Goal: Task Accomplishment & Management: Complete application form

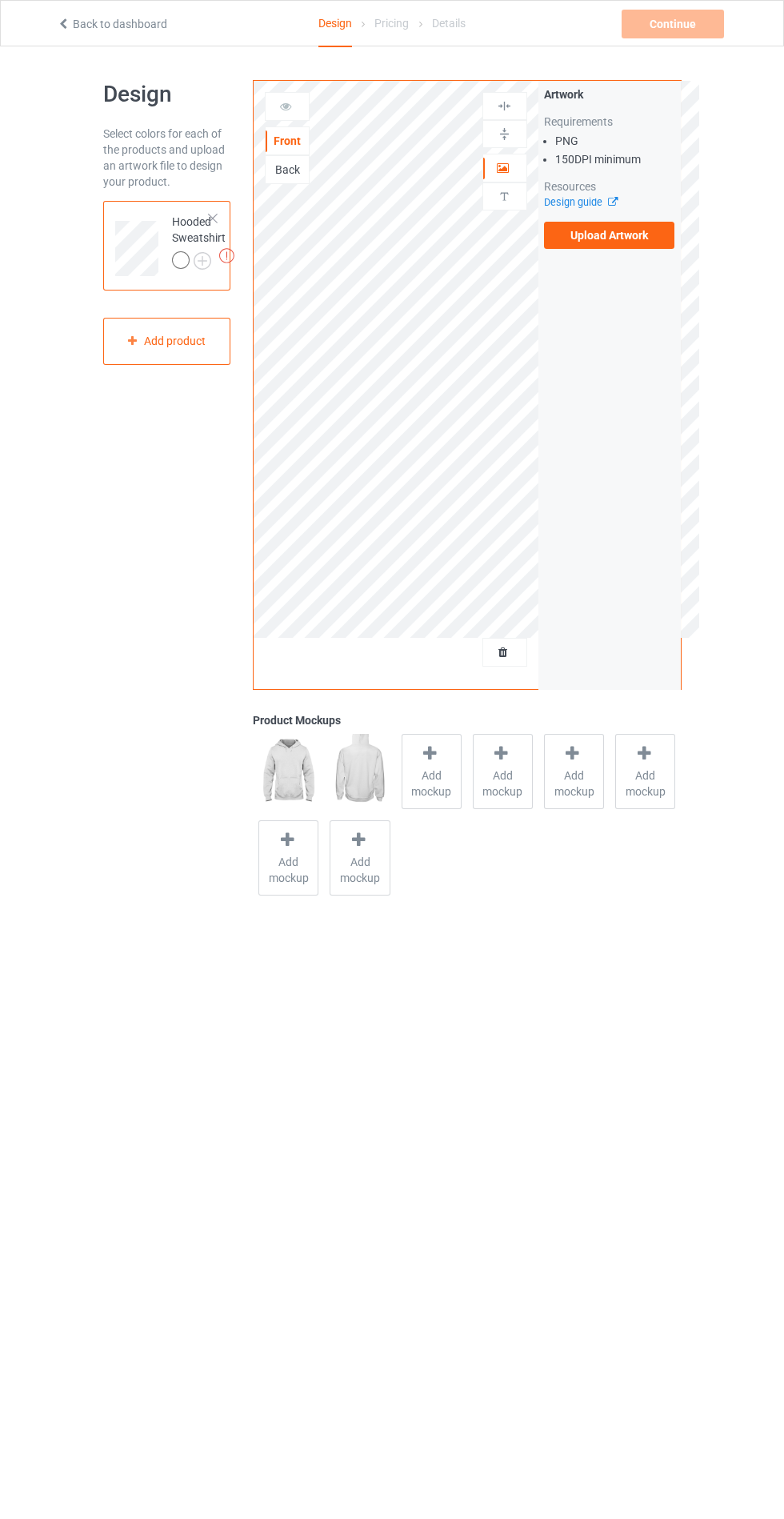
click at [670, 250] on div "Artwork Requirements PNG 150 DPI minimum Resources Design guide Upload Artwork" at bounding box center [609, 168] width 142 height 173
click at [645, 245] on label "Upload Artwork" at bounding box center [610, 235] width 132 height 27
click at [0, 0] on input "Upload Artwork" at bounding box center [0, 0] width 0 height 0
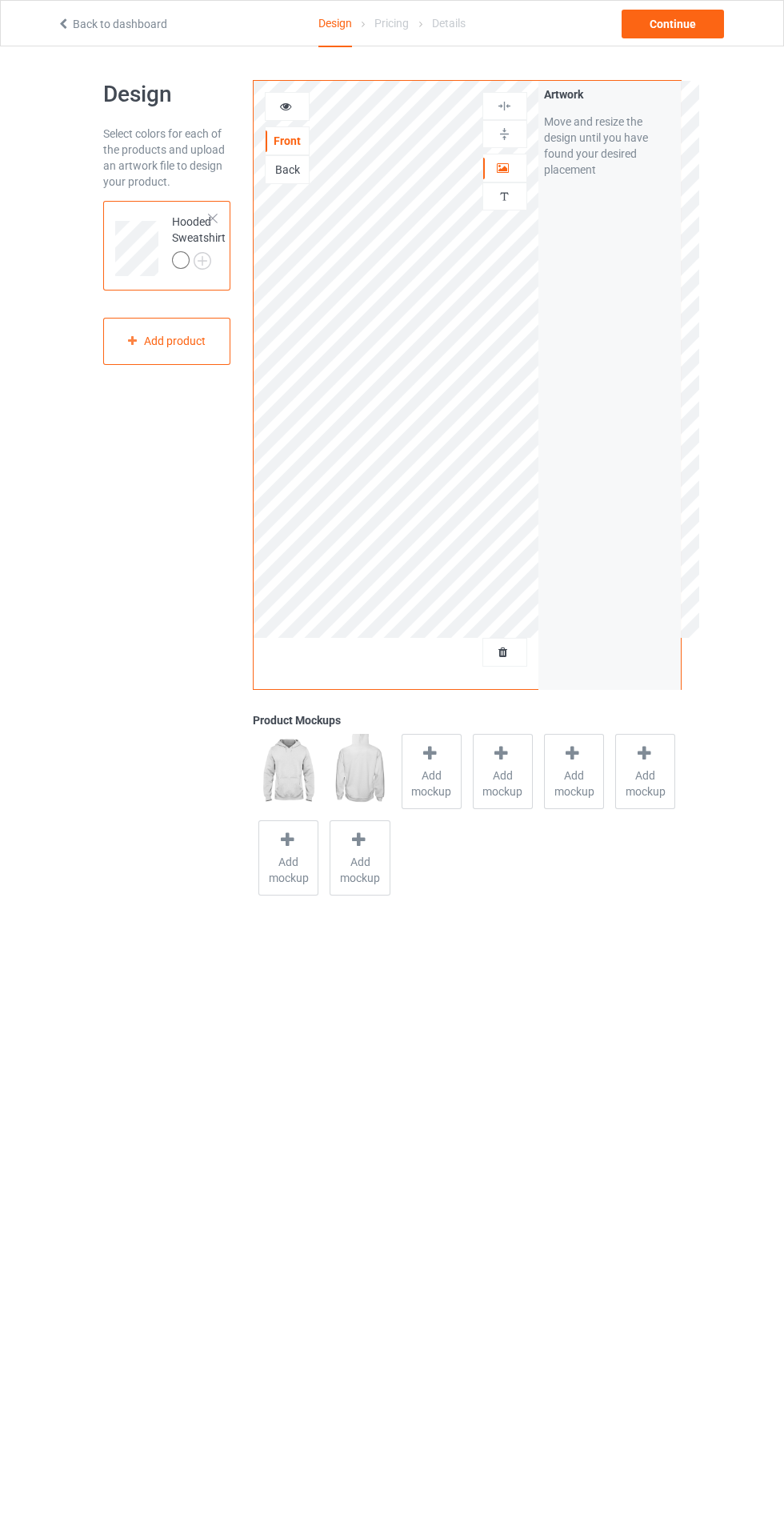
click at [429, 786] on span "Add mockup" at bounding box center [431, 784] width 59 height 32
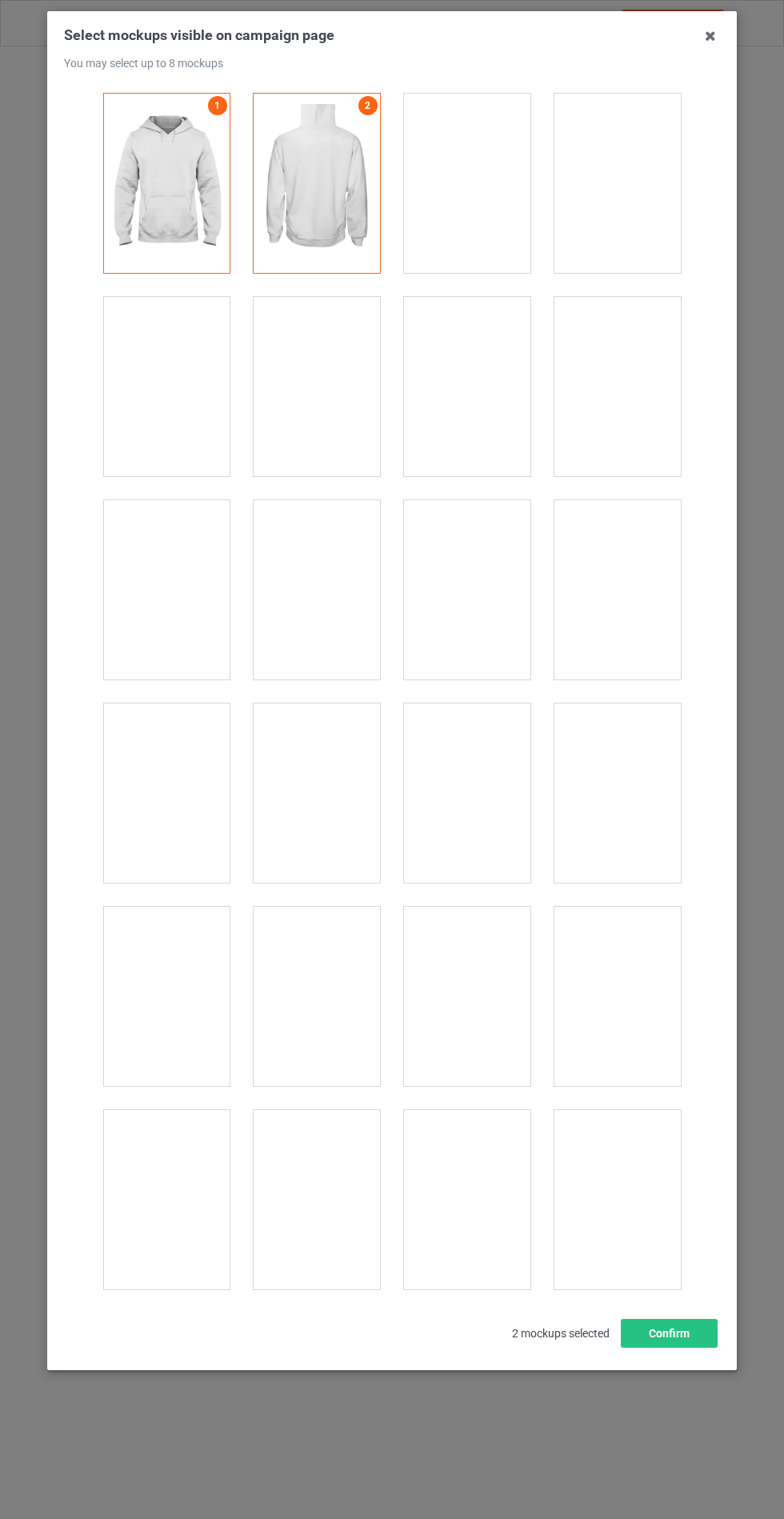
scroll to position [12920, 0]
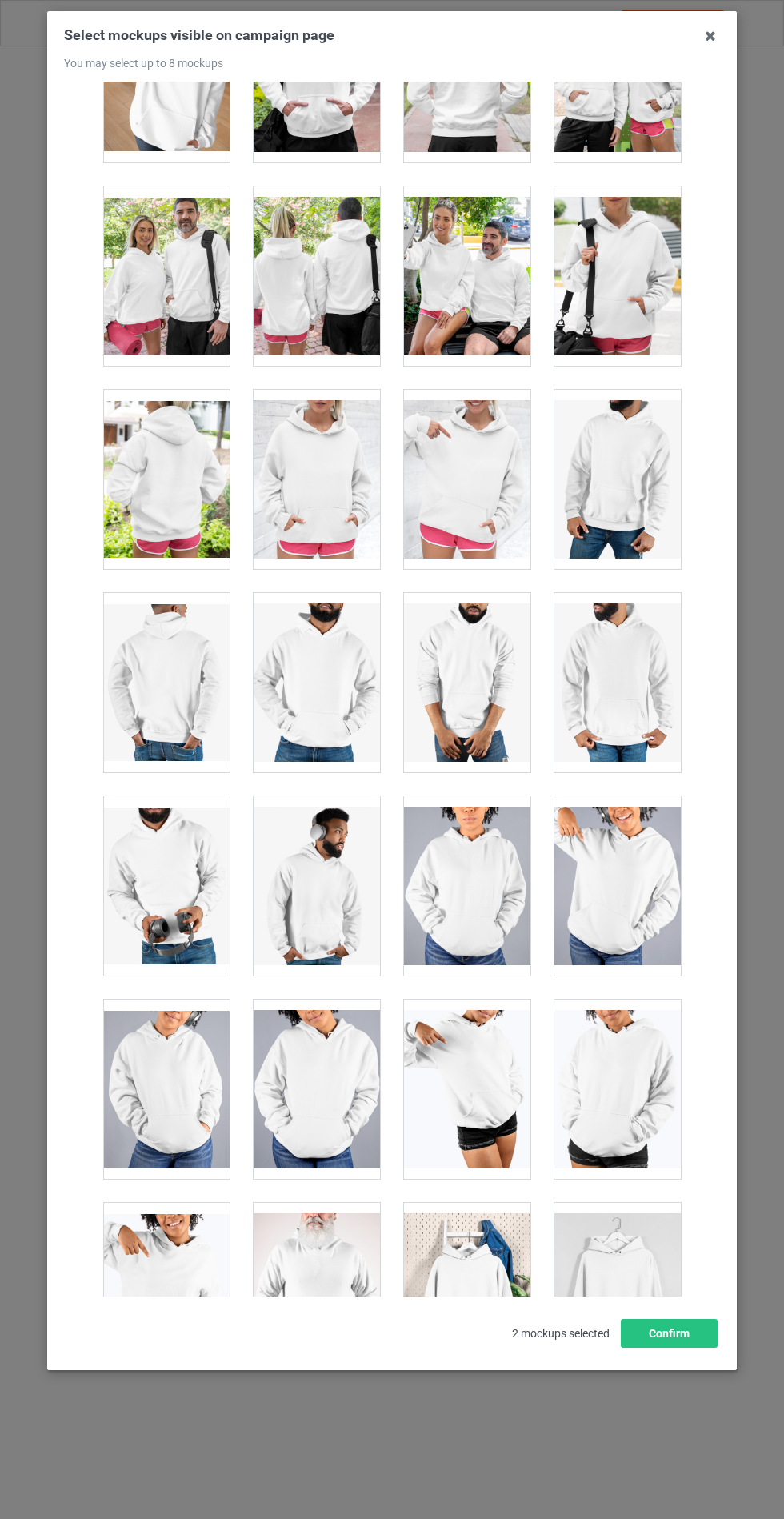
click at [315, 460] on div at bounding box center [317, 479] width 127 height 179
click at [689, 1348] on button "Confirm" at bounding box center [669, 1334] width 97 height 29
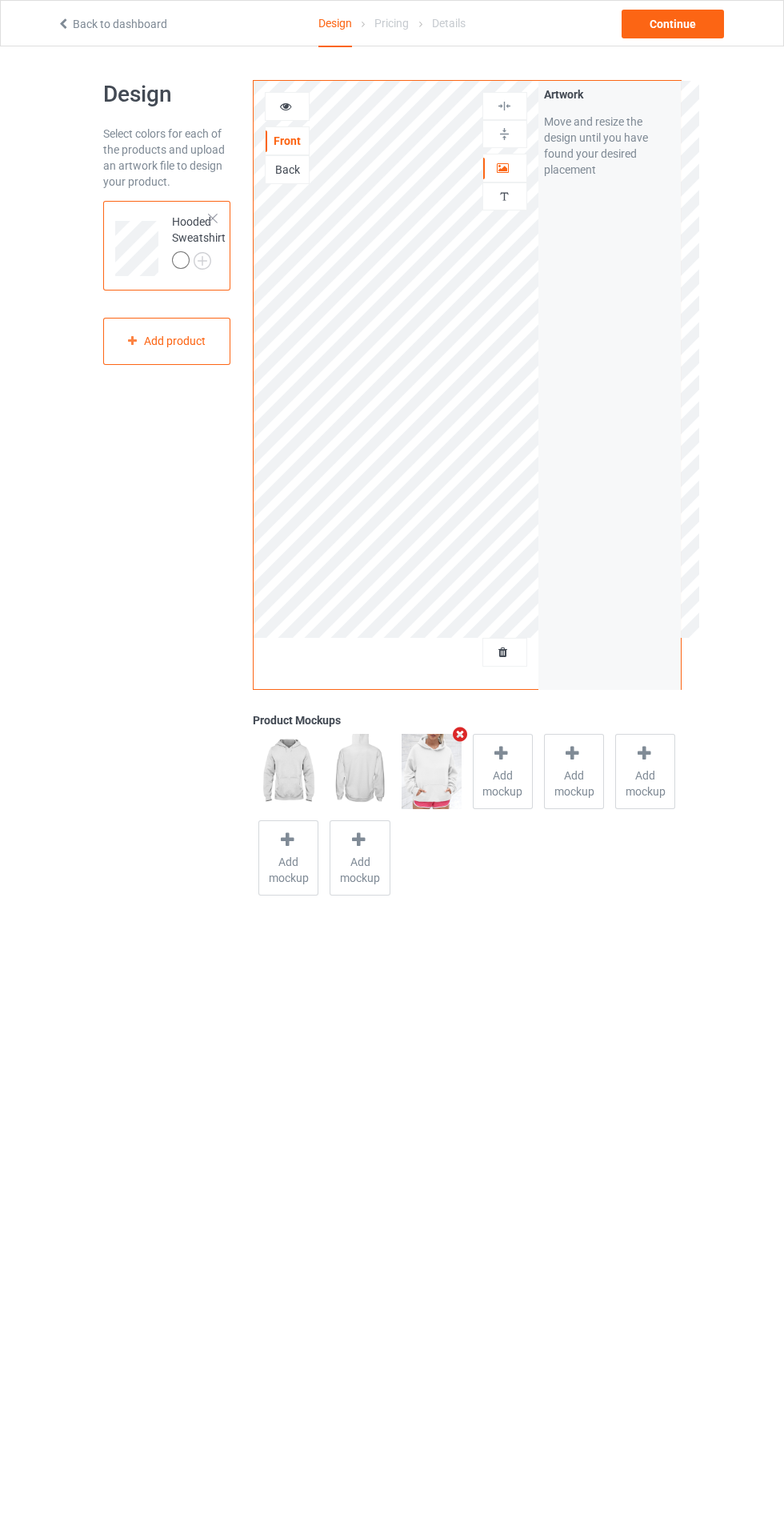
click at [0, 0] on img at bounding box center [0, 0] width 0 height 0
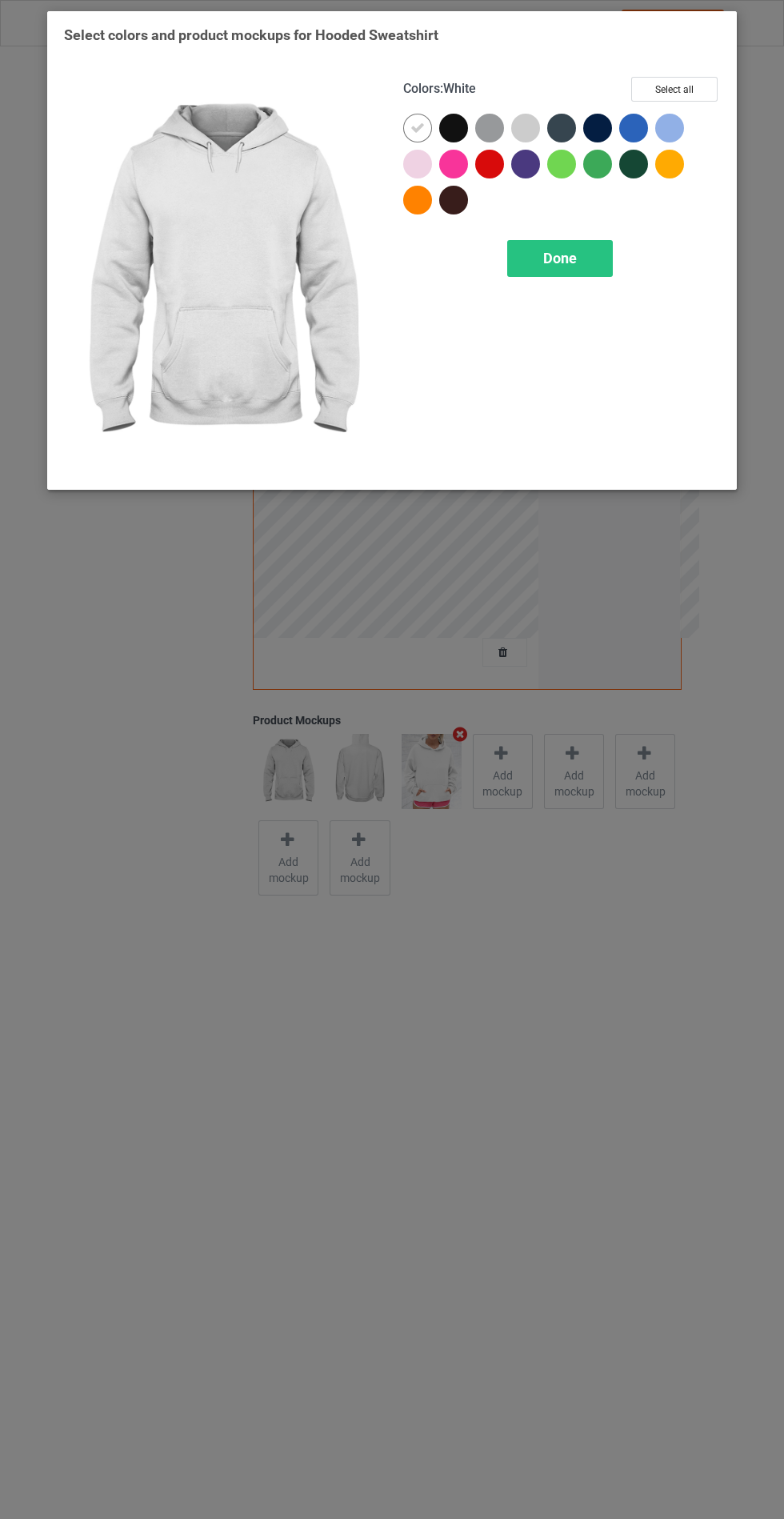
click at [443, 125] on div at bounding box center [453, 128] width 29 height 29
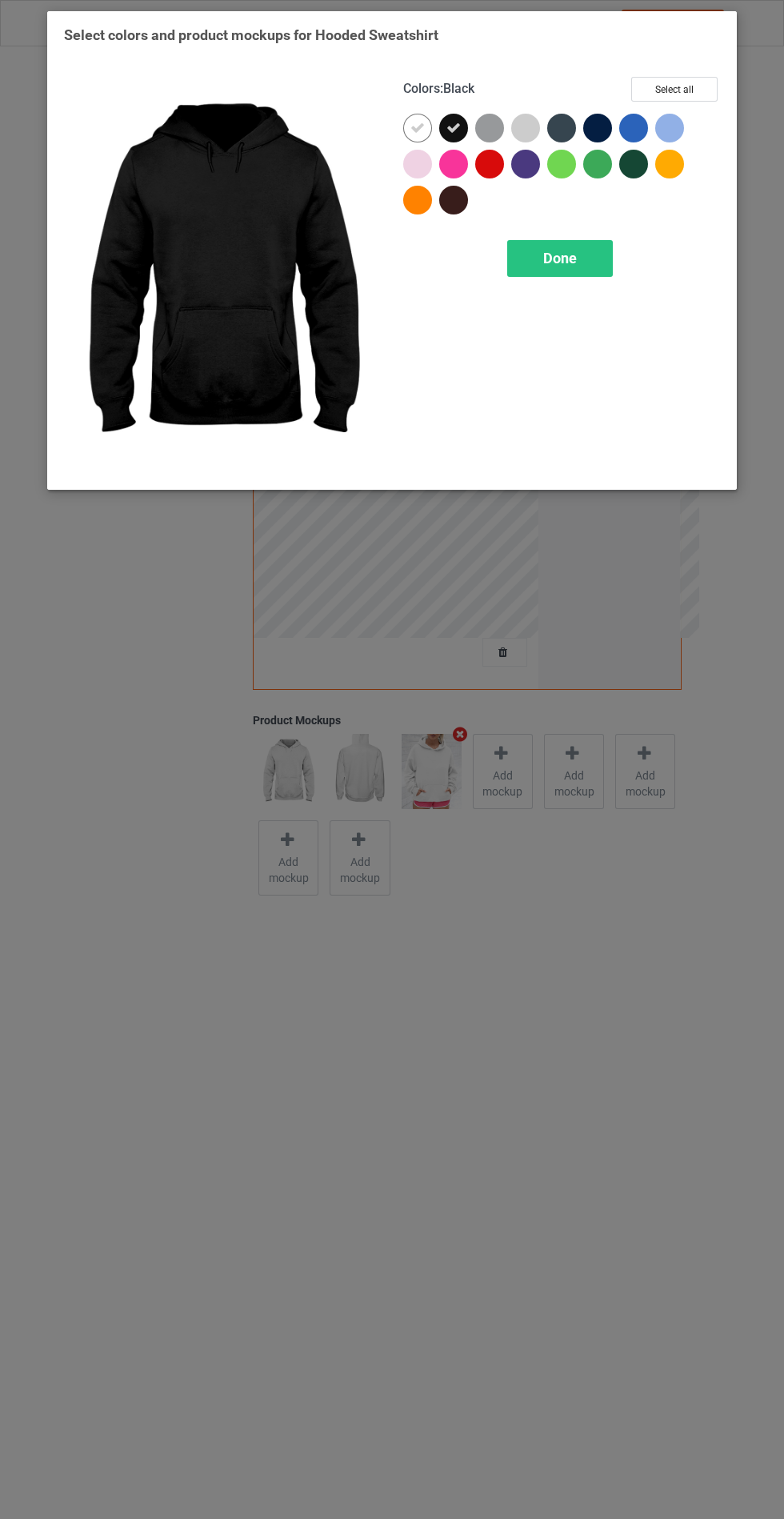
click at [489, 129] on div at bounding box center [489, 128] width 29 height 29
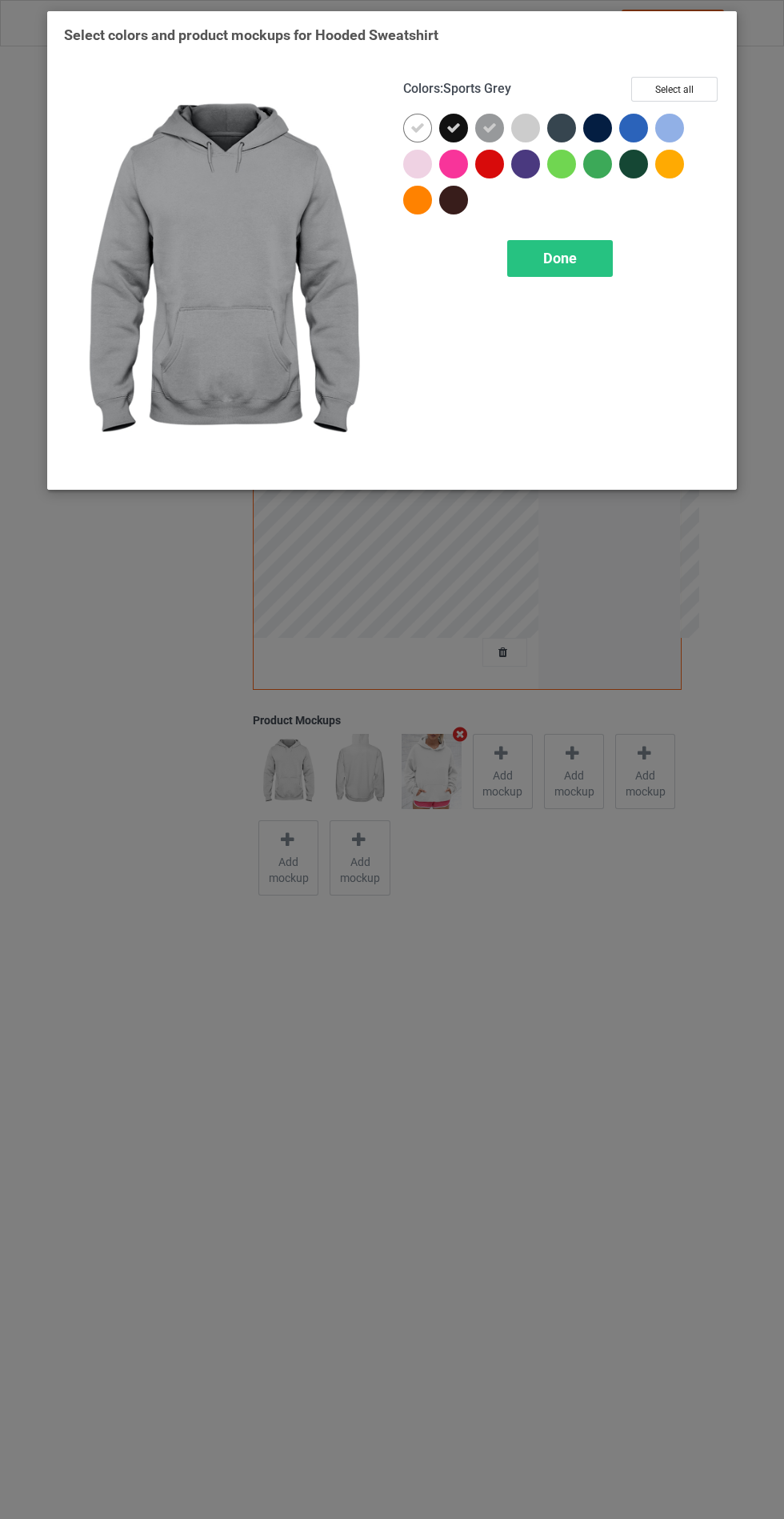
click at [617, 128] on div at bounding box center [601, 132] width 36 height 36
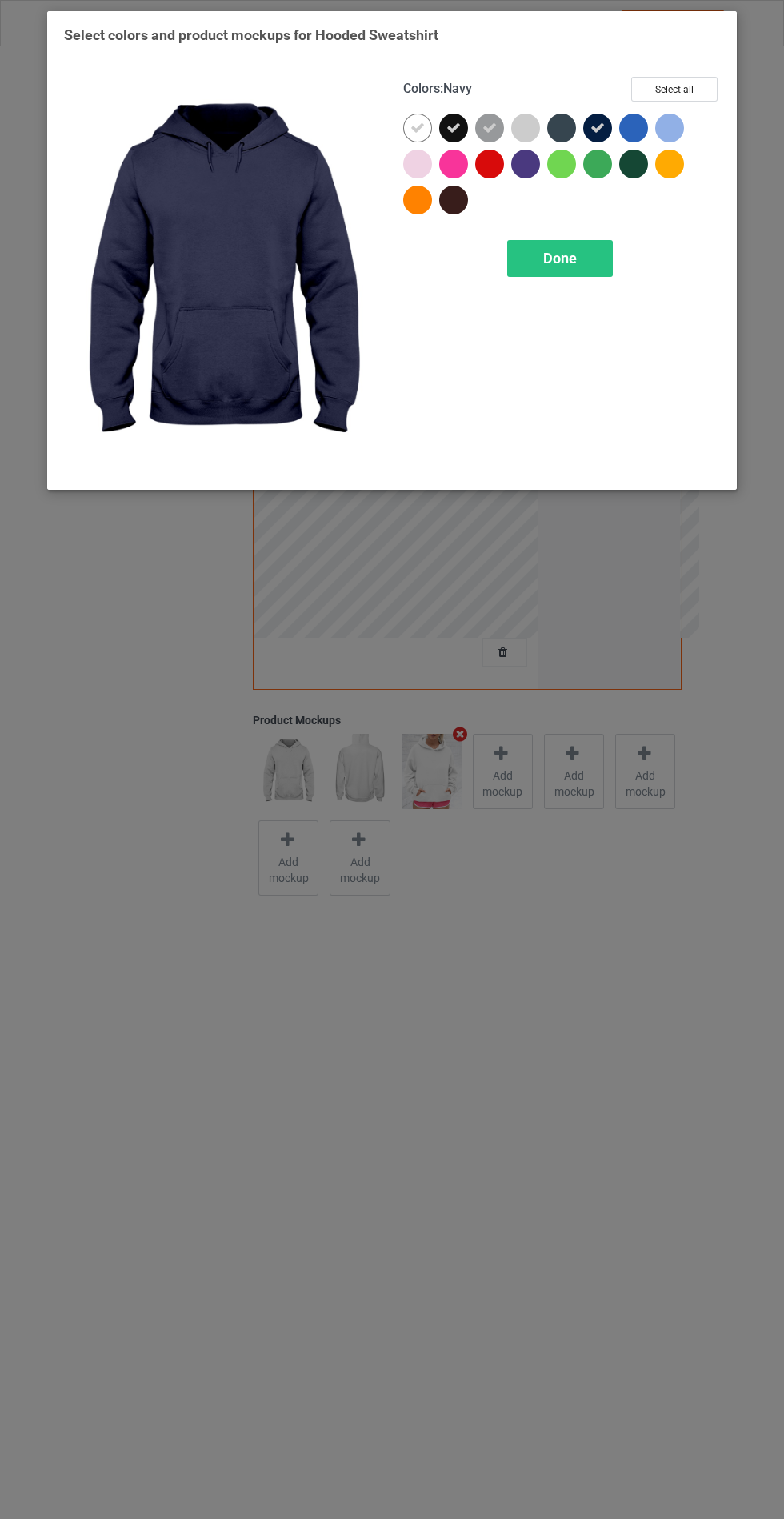
click at [566, 117] on div at bounding box center [562, 128] width 29 height 29
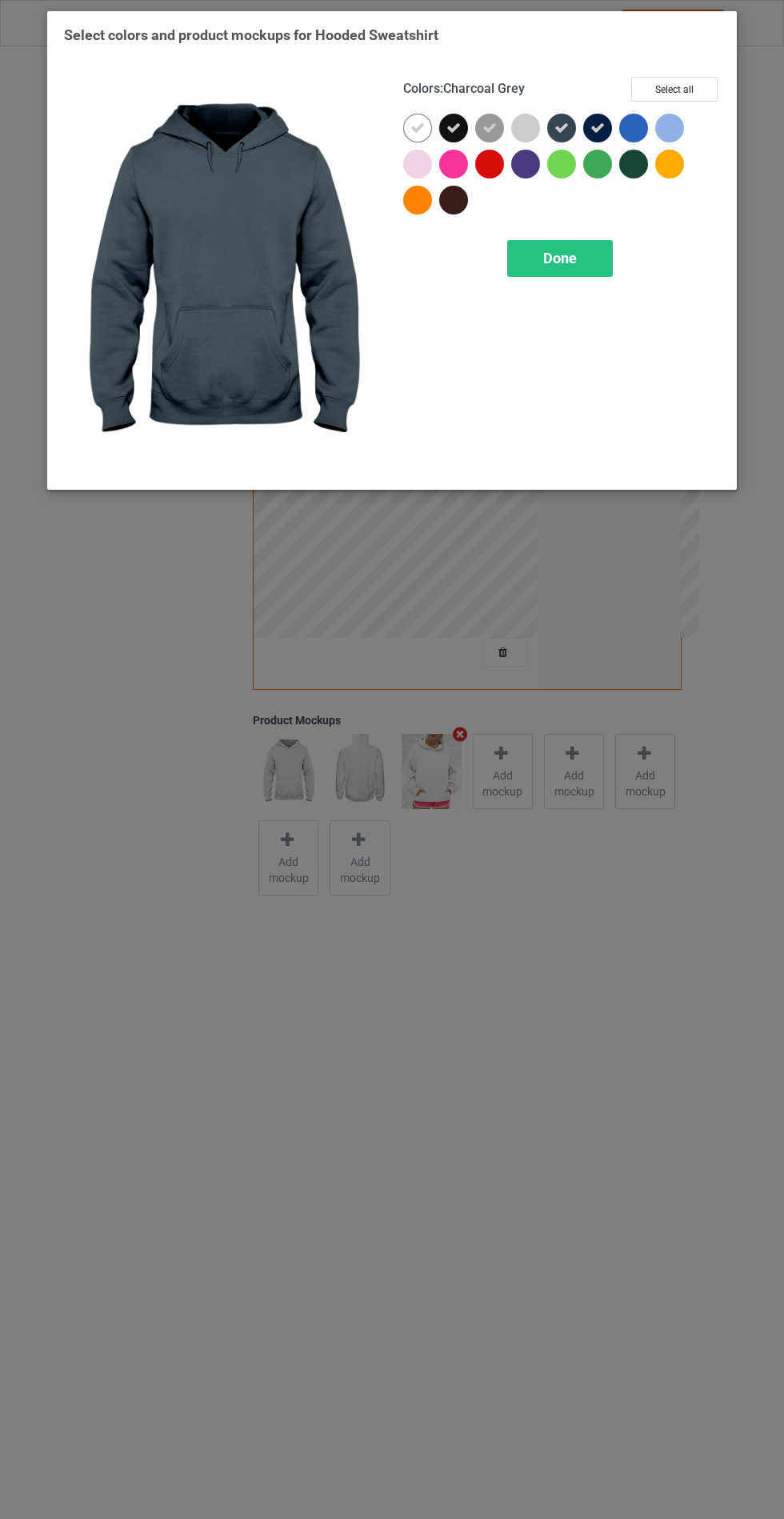
click at [631, 137] on div at bounding box center [634, 128] width 29 height 29
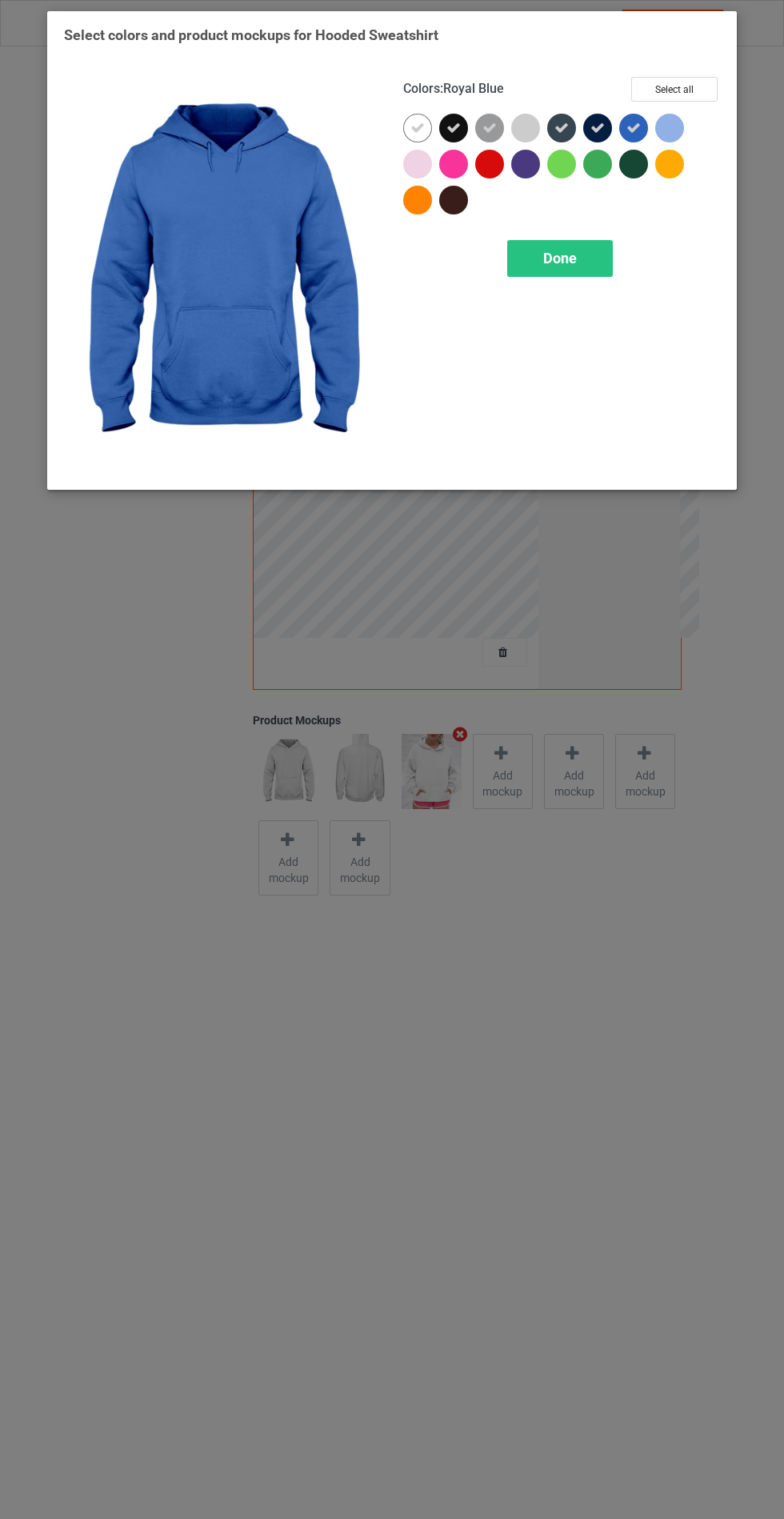
click at [461, 215] on div at bounding box center [457, 203] width 36 height 36
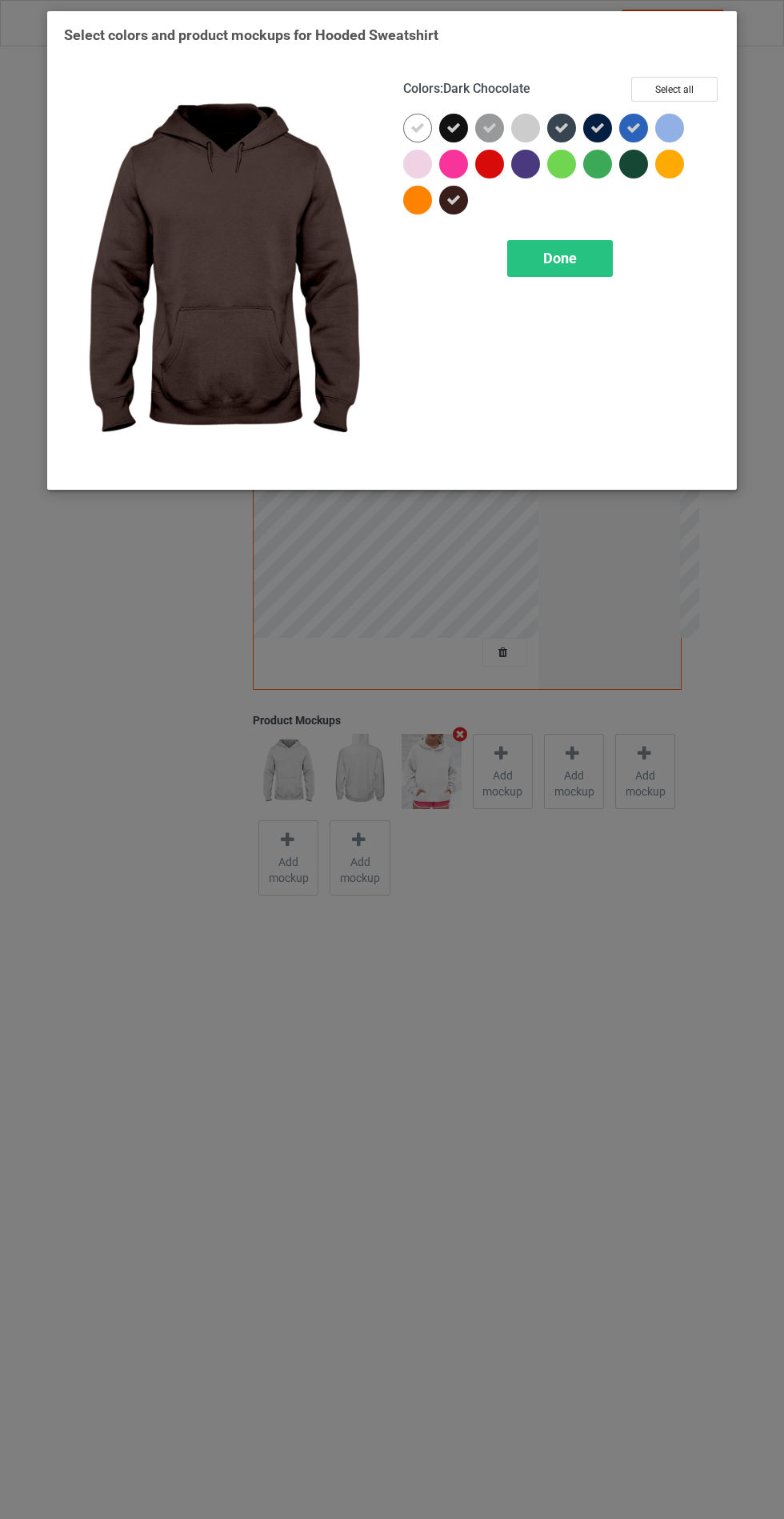
click at [415, 163] on div at bounding box center [417, 164] width 29 height 29
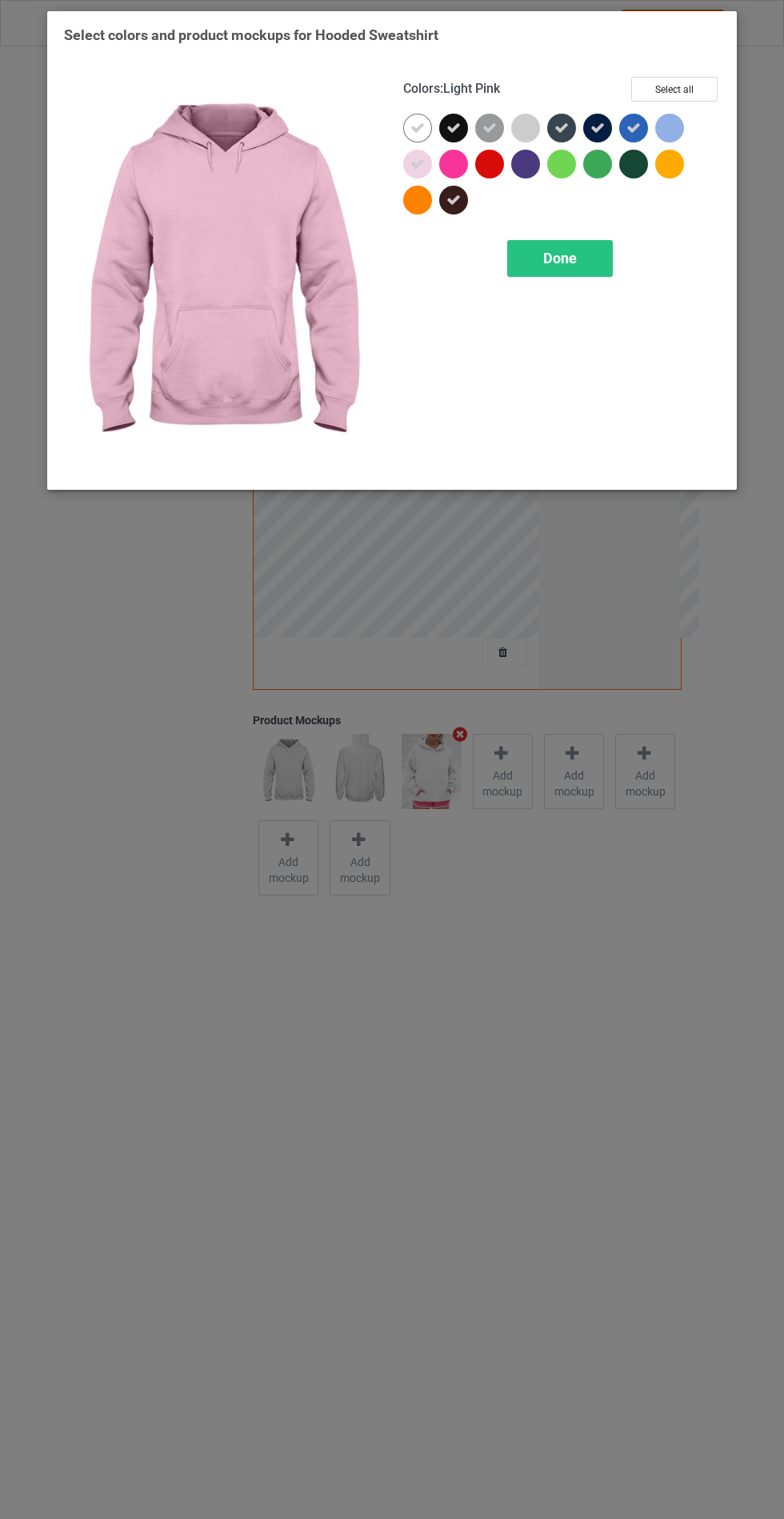
click at [540, 175] on div at bounding box center [529, 167] width 36 height 36
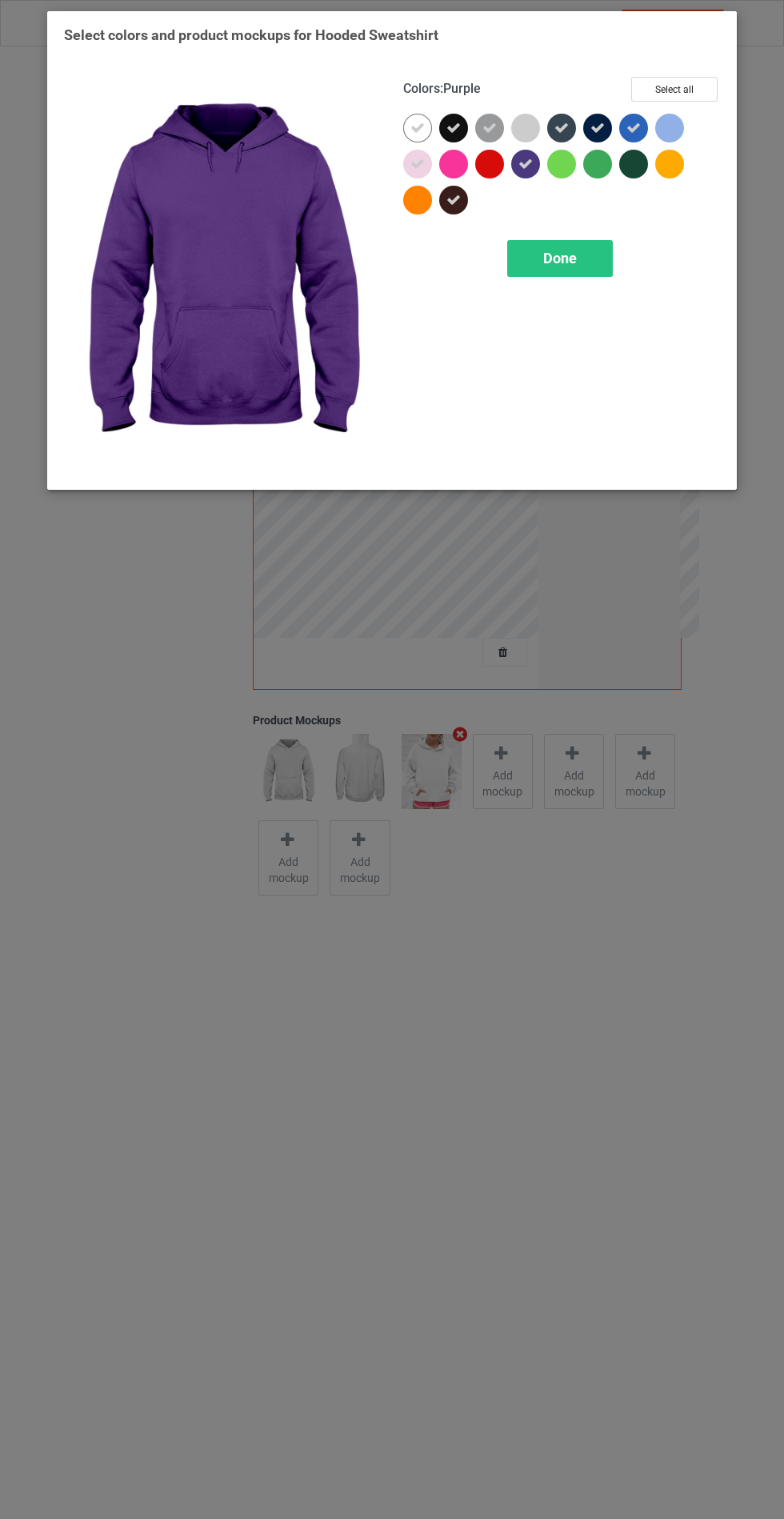
click at [644, 168] on div at bounding box center [634, 164] width 29 height 29
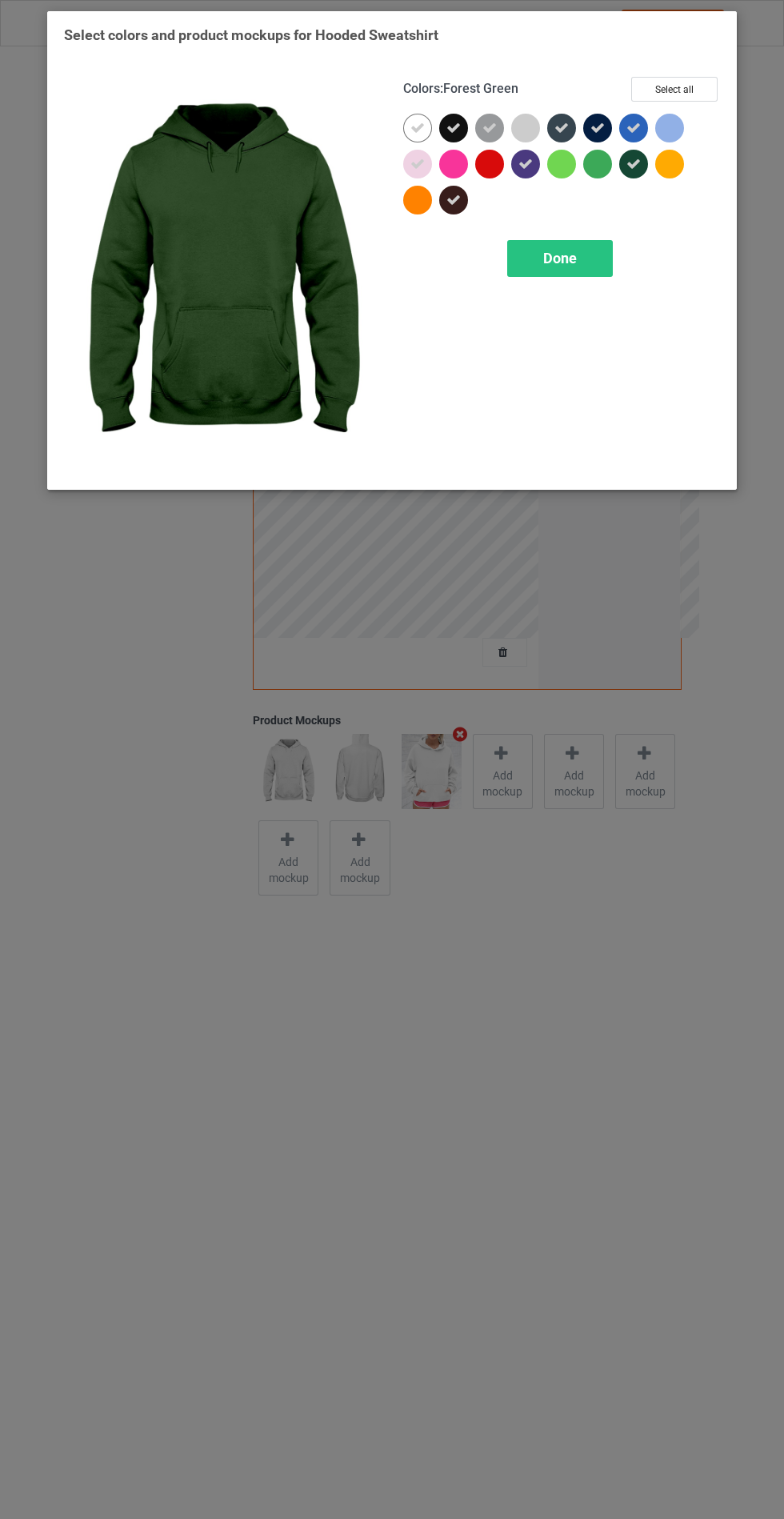
click at [676, 131] on div at bounding box center [670, 128] width 29 height 29
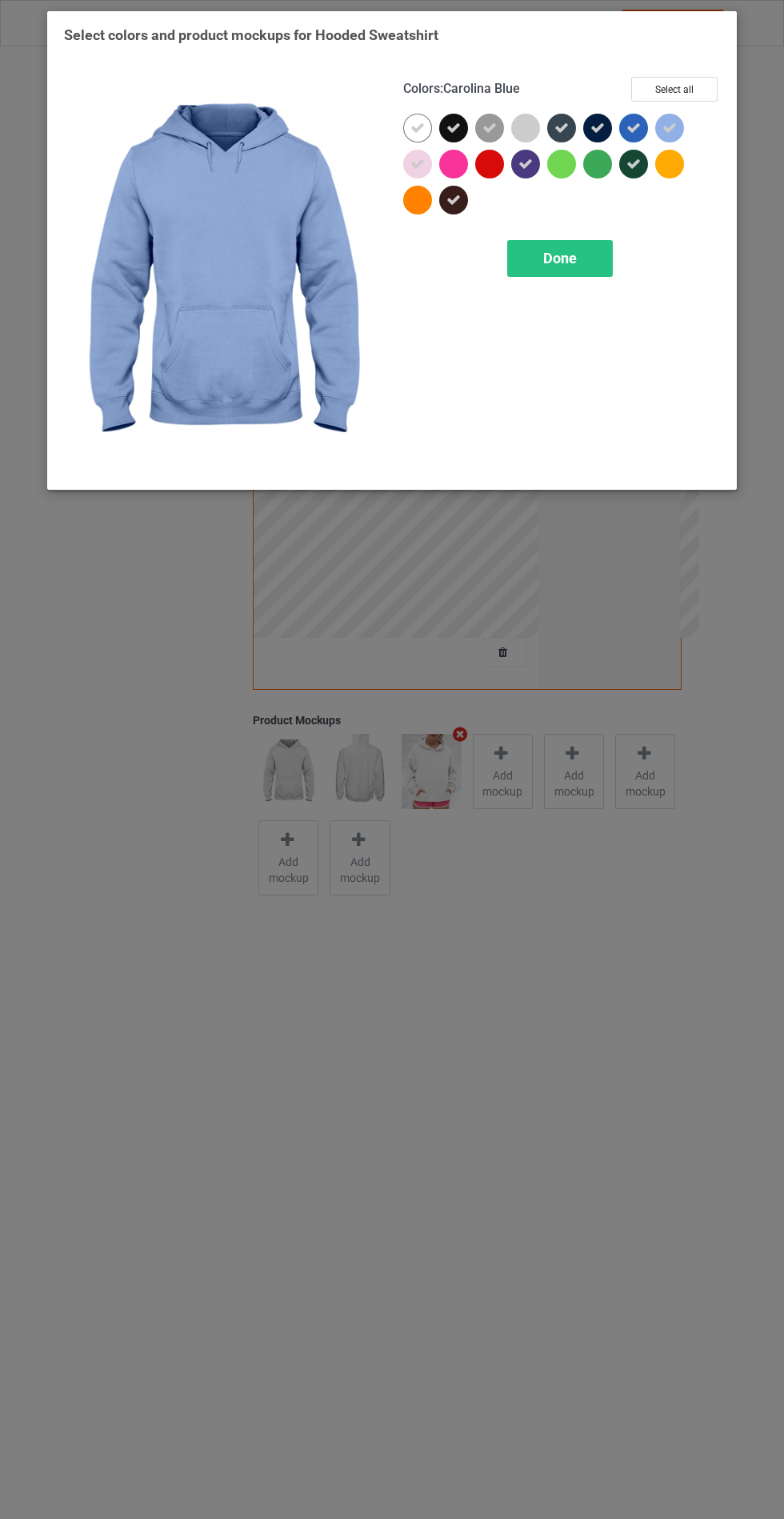
click at [583, 273] on div "Done" at bounding box center [560, 259] width 106 height 37
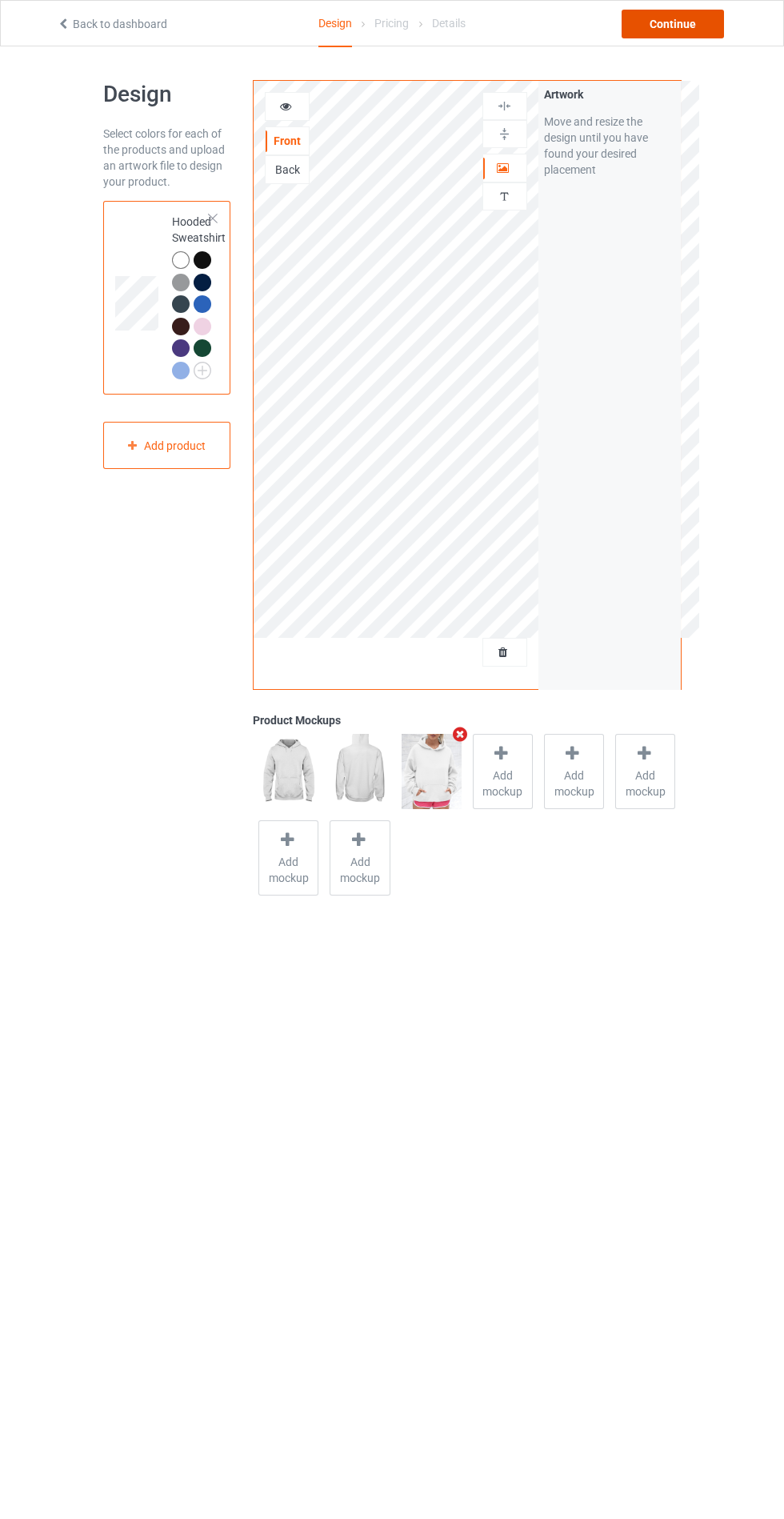
click at [688, 30] on div "Continue" at bounding box center [673, 24] width 103 height 29
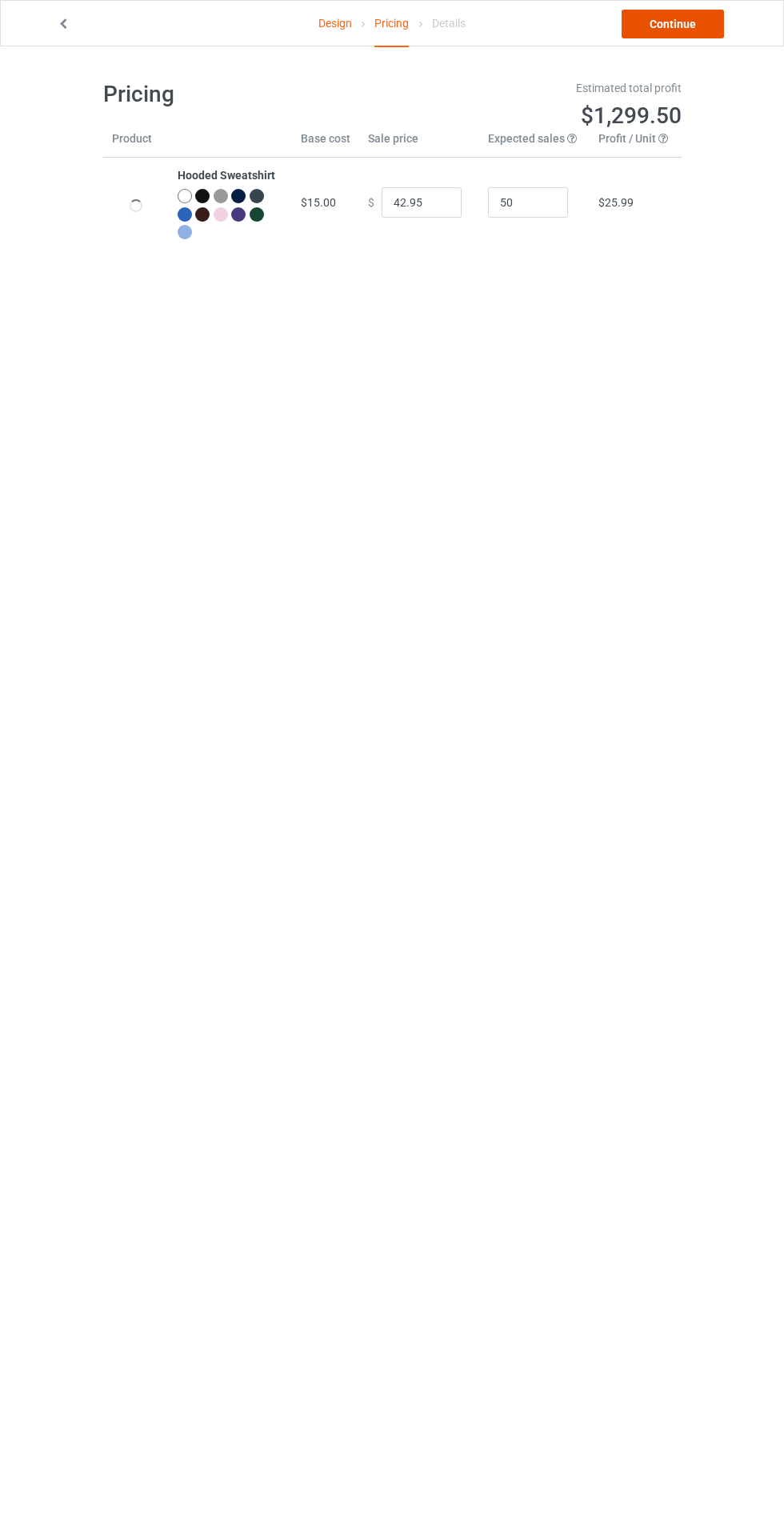
click at [708, 16] on link "Continue" at bounding box center [673, 24] width 103 height 29
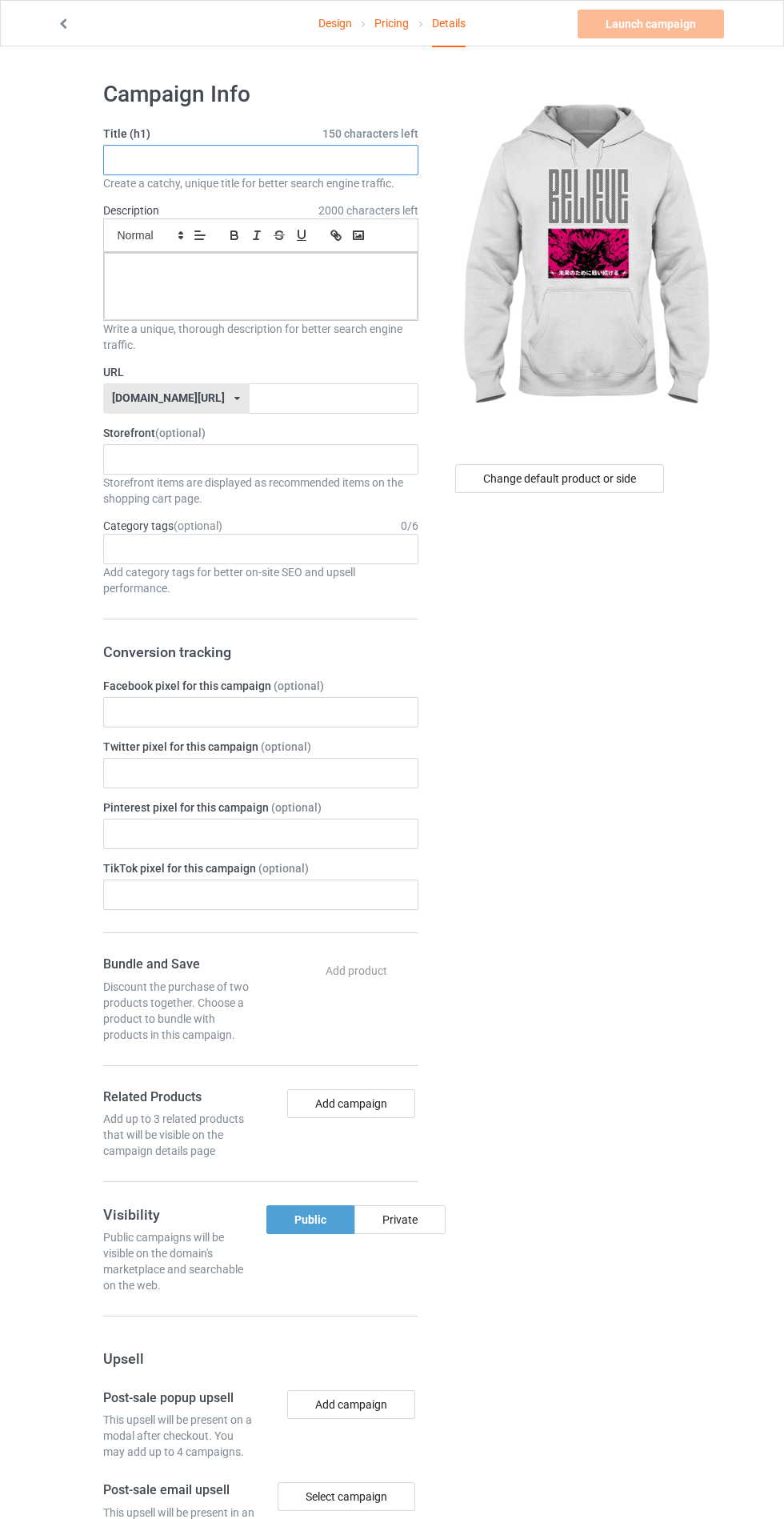
click at [319, 158] on input "text" at bounding box center [261, 160] width 315 height 31
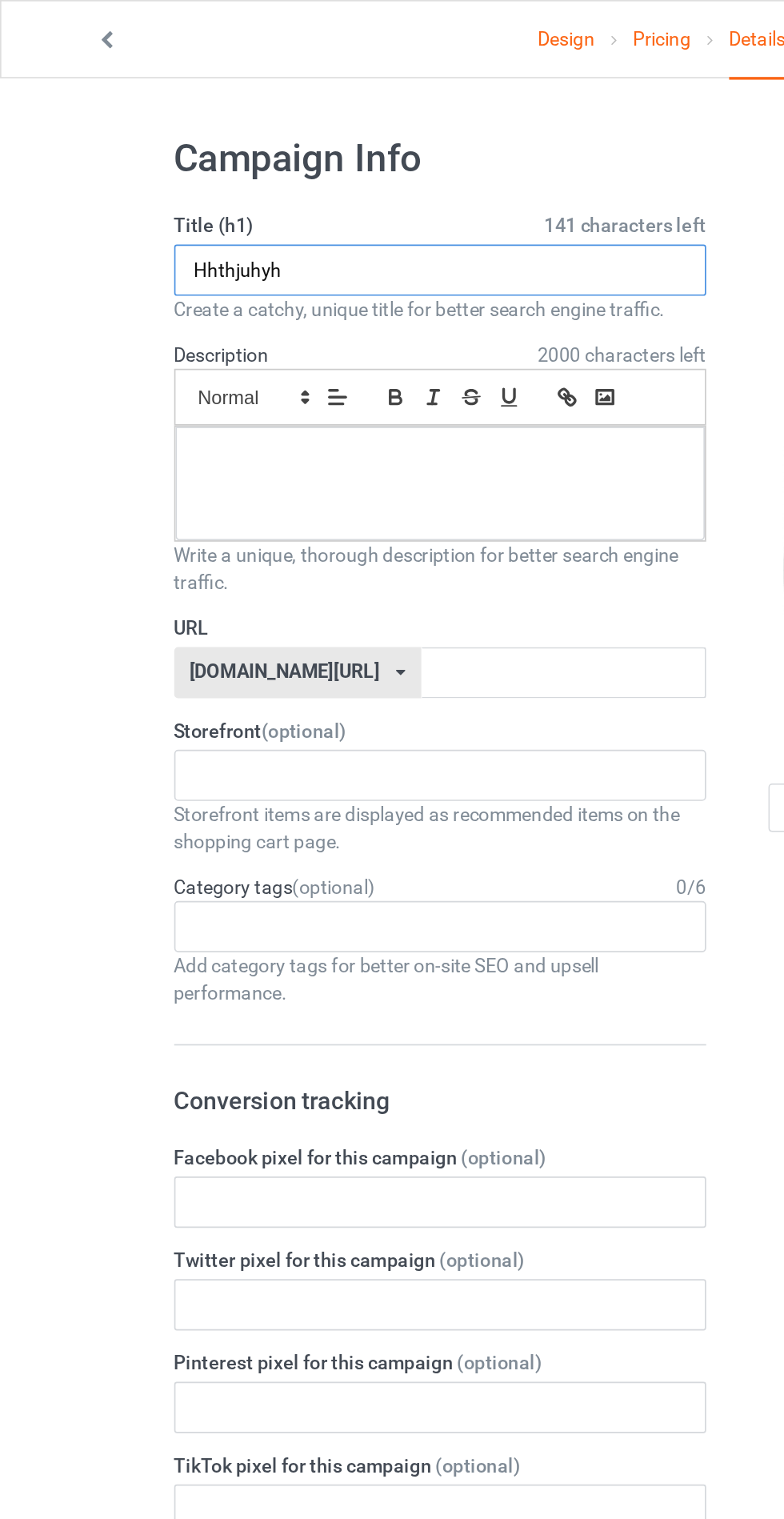
type input "Hhthjuhyh"
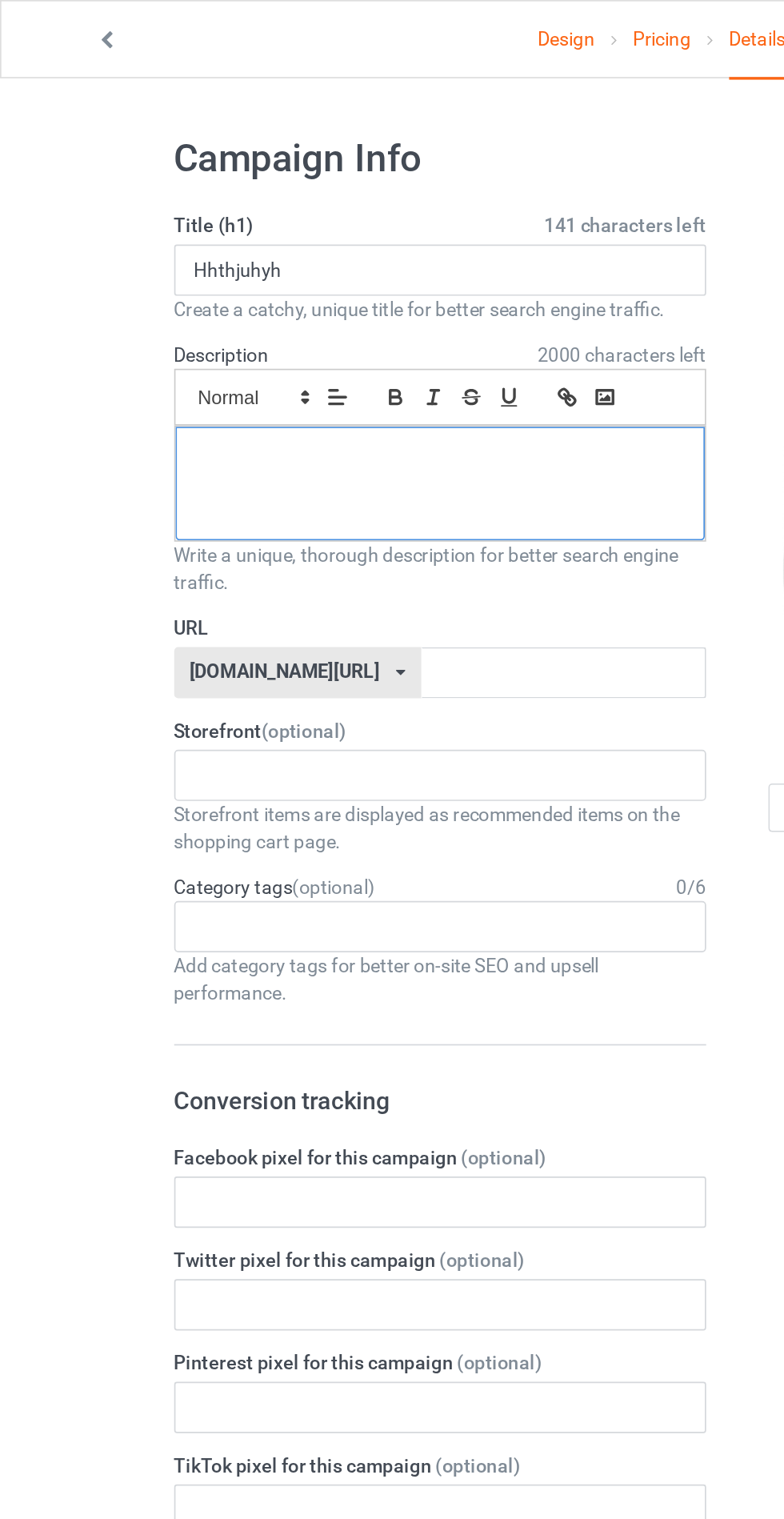
click at [323, 281] on div at bounding box center [261, 287] width 314 height 67
click at [361, 396] on input "text" at bounding box center [334, 399] width 169 height 31
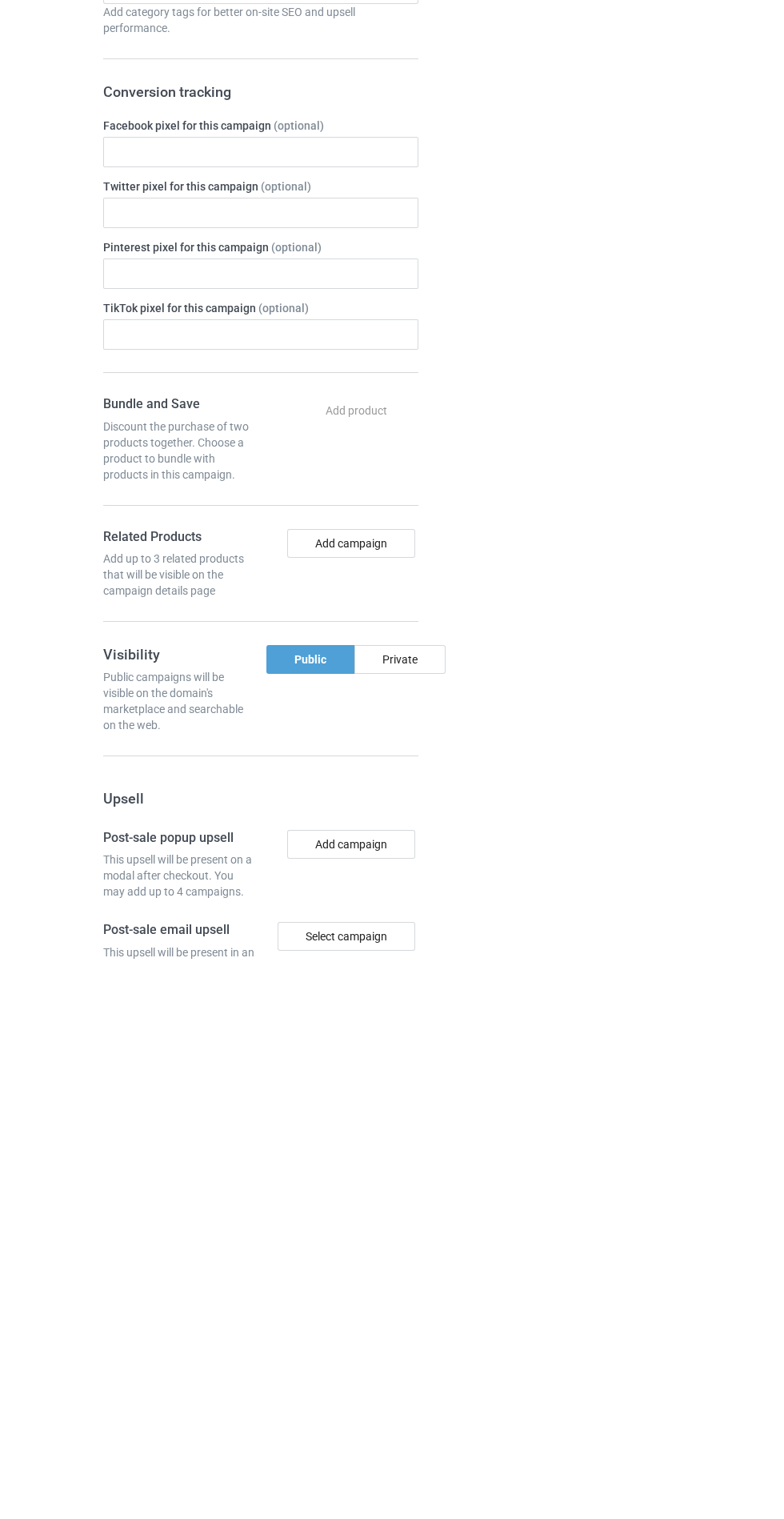
type input "Jhhjjjhrfv"
click at [429, 1210] on div "Change default product or side" at bounding box center [561, 972] width 263 height 1807
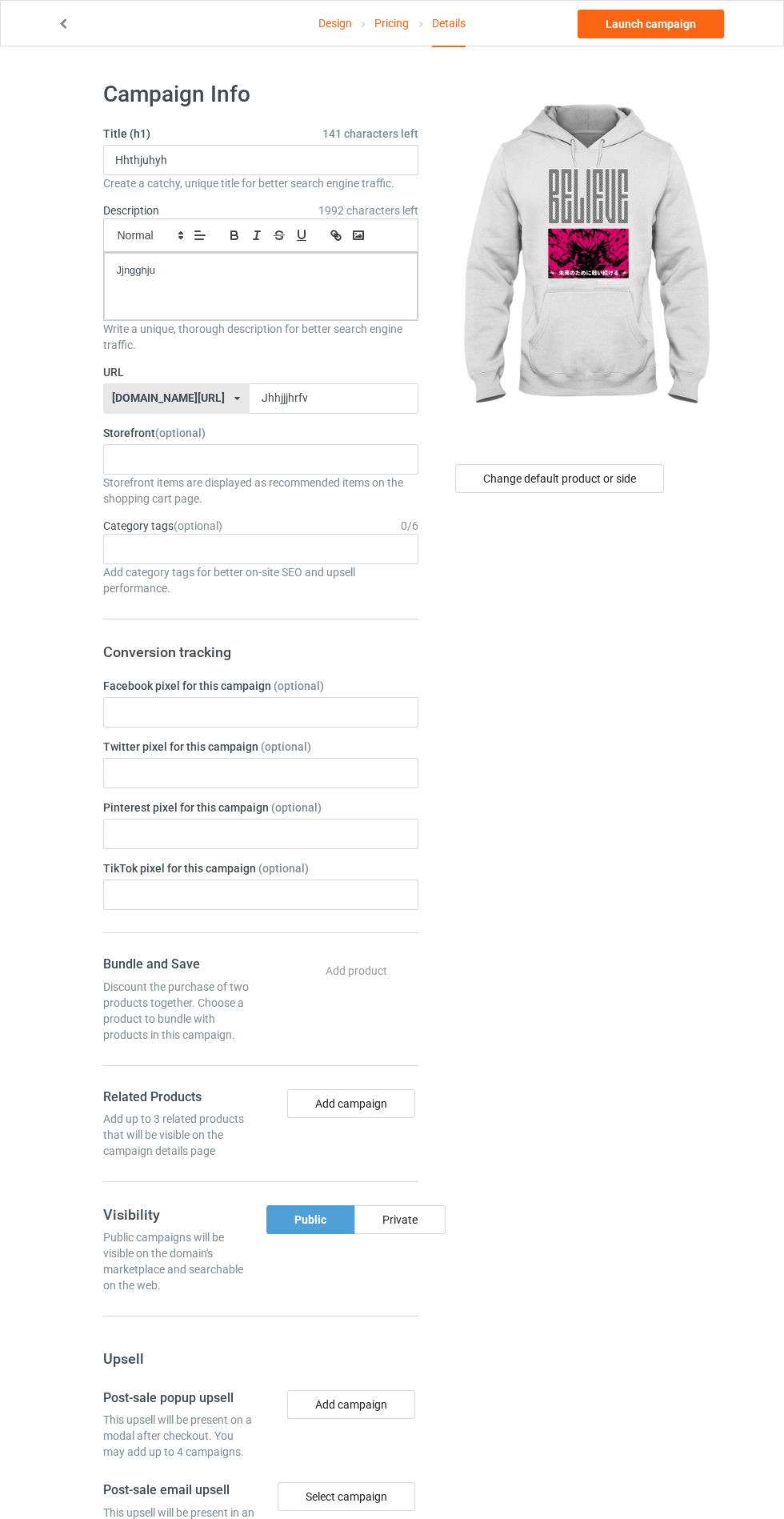
click at [411, 1224] on div "Private" at bounding box center [400, 1220] width 91 height 29
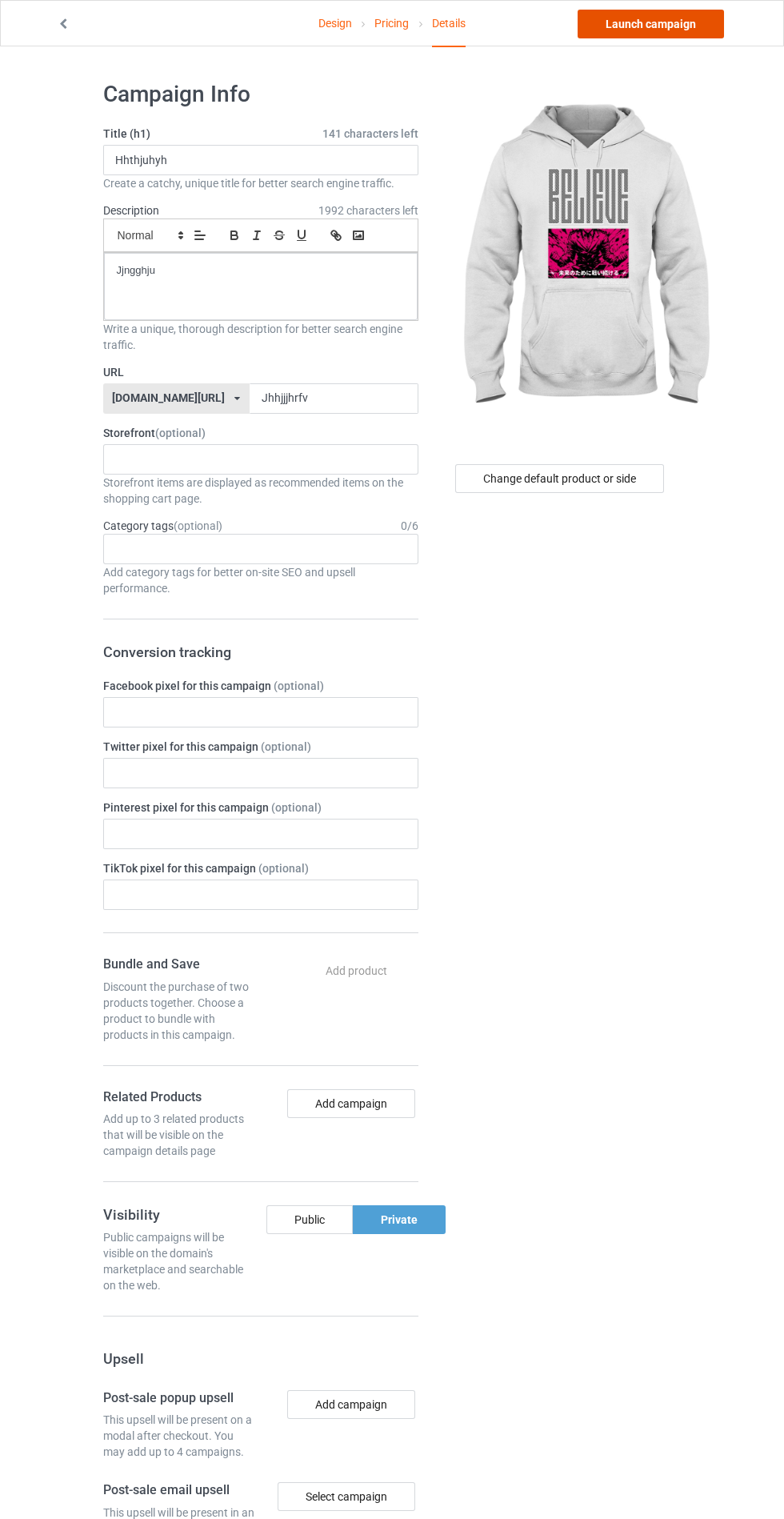
click at [681, 23] on link "Launch campaign" at bounding box center [651, 24] width 146 height 29
